Goal: Information Seeking & Learning: Learn about a topic

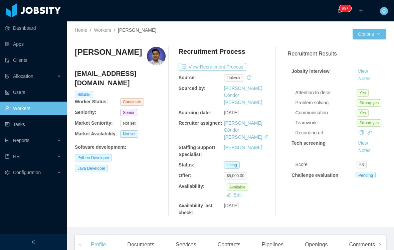
click at [216, 70] on button "View Recruitment Process" at bounding box center [211, 67] width 67 height 8
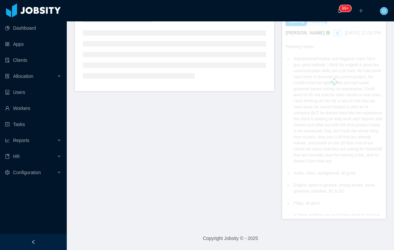
scroll to position [186, 0]
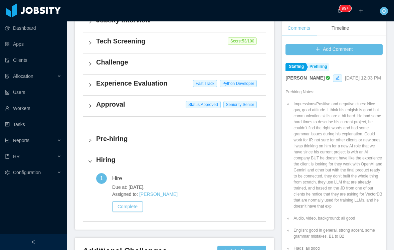
click at [190, 151] on div "Hiring" at bounding box center [174, 161] width 183 height 21
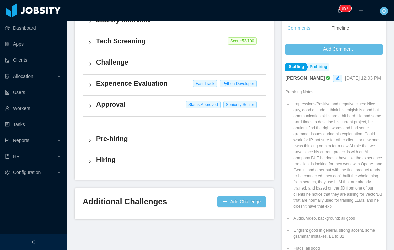
click at [182, 147] on div "Pre-hiring" at bounding box center [174, 140] width 183 height 21
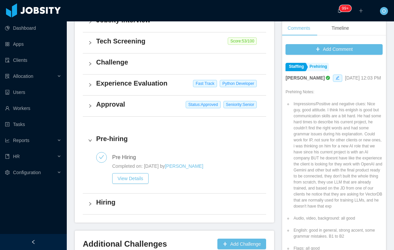
click at [146, 176] on button "View Details" at bounding box center [130, 178] width 36 height 11
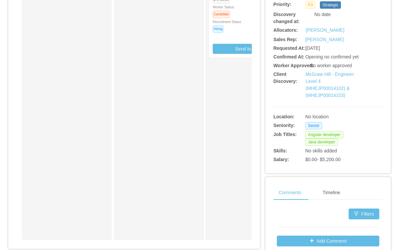
scroll to position [176, 0]
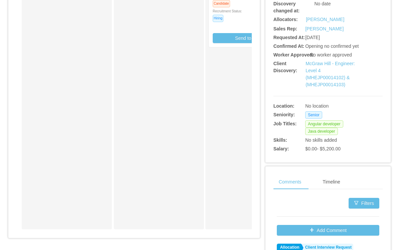
click at [310, 87] on link "McGraw Hill - Engineer: Level 4 (MHEJP00014102) & (MHEJP00014103)" at bounding box center [329, 74] width 49 height 26
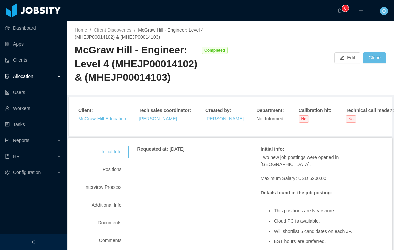
click at [118, 193] on div "Interview Process" at bounding box center [102, 187] width 53 height 12
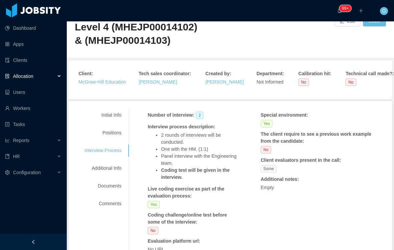
scroll to position [37, 0]
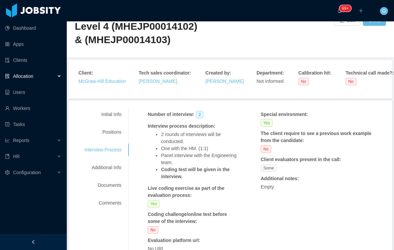
click at [107, 138] on div "Positions" at bounding box center [102, 132] width 53 height 12
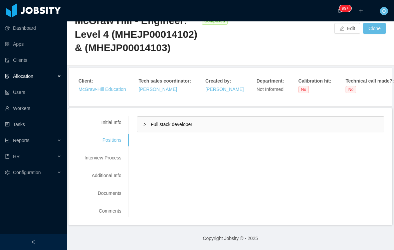
click at [151, 129] on div "Full stack developer" at bounding box center [260, 123] width 247 height 15
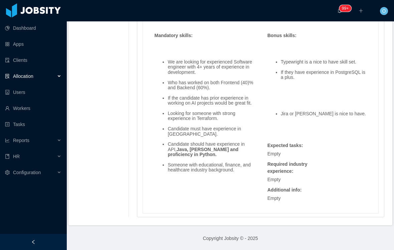
scroll to position [572, 0]
